Goal: Submit feedback/report problem: Submit feedback/report problem

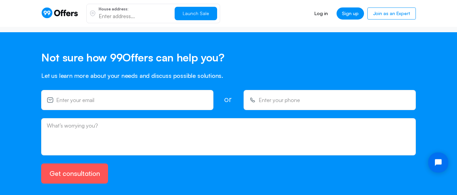
scroll to position [1199, 0]
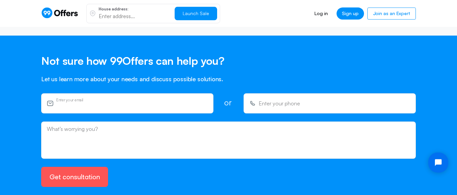
click at [122, 102] on input "email" at bounding box center [132, 105] width 152 height 7
type input "[EMAIL_ADDRESS][DOMAIN_NAME]"
click at [272, 102] on input "+1(___) ___-____" at bounding box center [335, 105] width 152 height 7
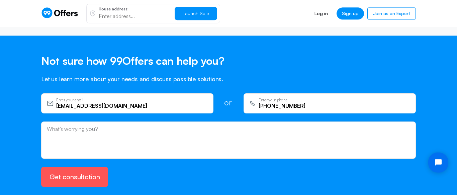
type input "[PHONE_NUMBER]"
drag, startPoint x: 90, startPoint y: 117, endPoint x: 123, endPoint y: 117, distance: 33.1
click at [90, 128] on textarea at bounding box center [229, 141] width 364 height 27
click at [59, 128] on textarea at bounding box center [229, 141] width 364 height 27
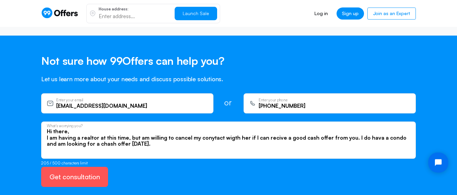
click at [323, 142] on textarea "Hi there, I am having a realtor at this time, but am willing to cancel my conyt…" at bounding box center [229, 141] width 364 height 27
click at [240, 136] on textarea "Hi there, I am having a realtor at this time, but am willing to cancel my contr…" at bounding box center [229, 141] width 364 height 27
click at [379, 128] on textarea "Hi there, I am having a realtor at this time, but am willing to cancel my contr…" at bounding box center [229, 141] width 364 height 27
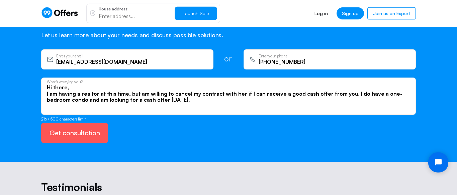
scroll to position [1240, 0]
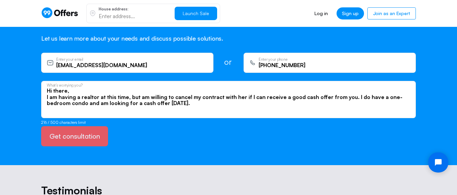
type textarea "Hi there, I am having a realtor at this time, but am willing to cancel my contr…"
click at [84, 126] on button "Get consultation" at bounding box center [74, 136] width 67 height 20
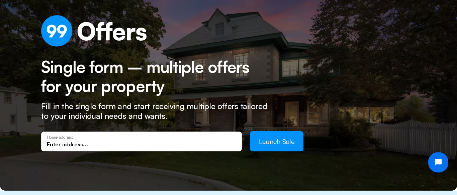
scroll to position [0, 0]
